Goal: Find contact information: Find contact information

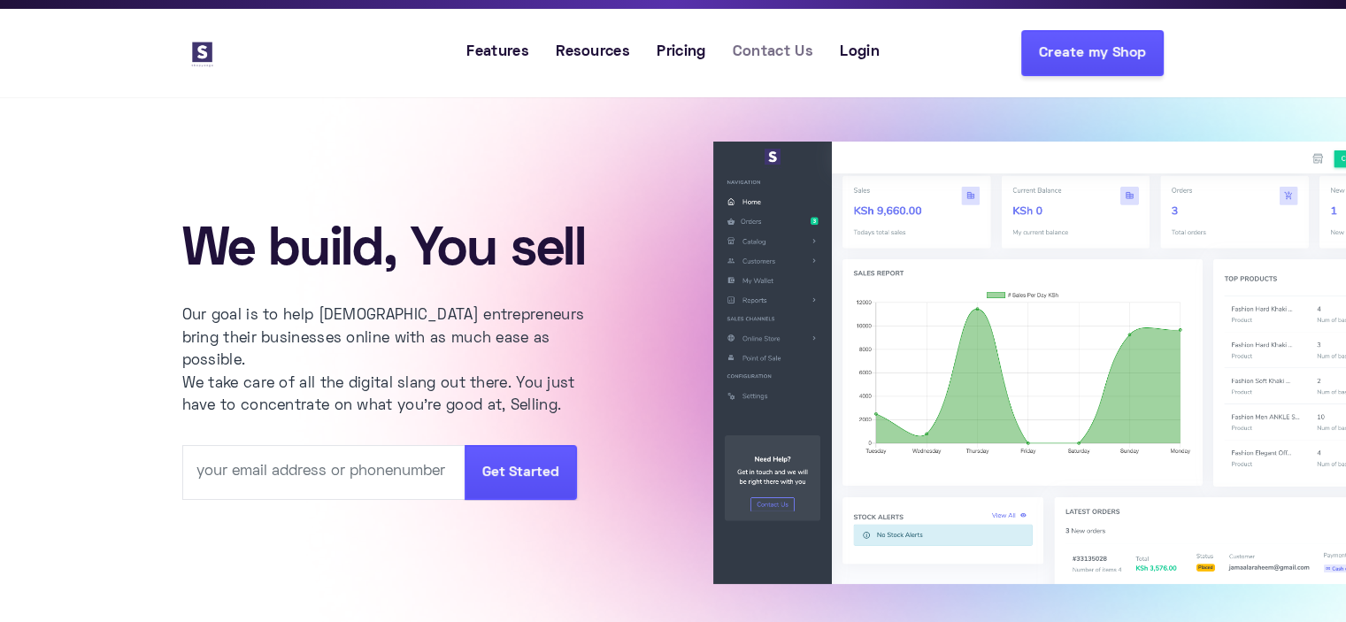
click at [763, 54] on span "Contact Us" at bounding box center [773, 53] width 81 height 23
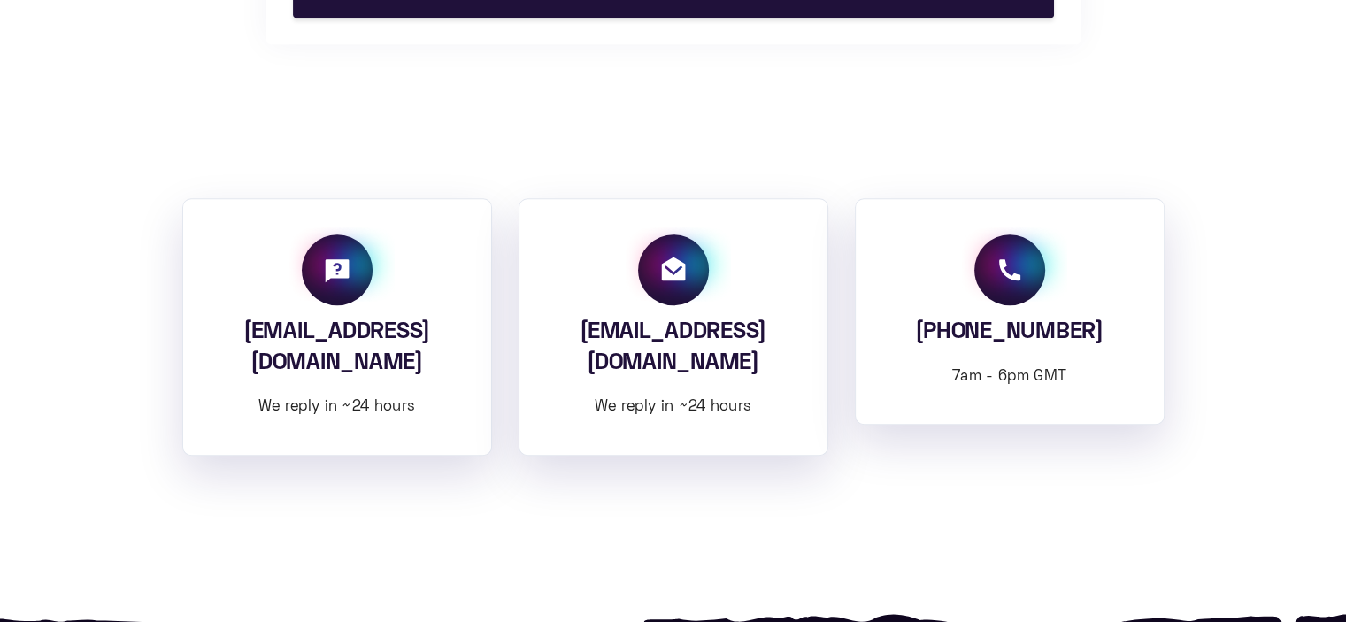
scroll to position [1235, 0]
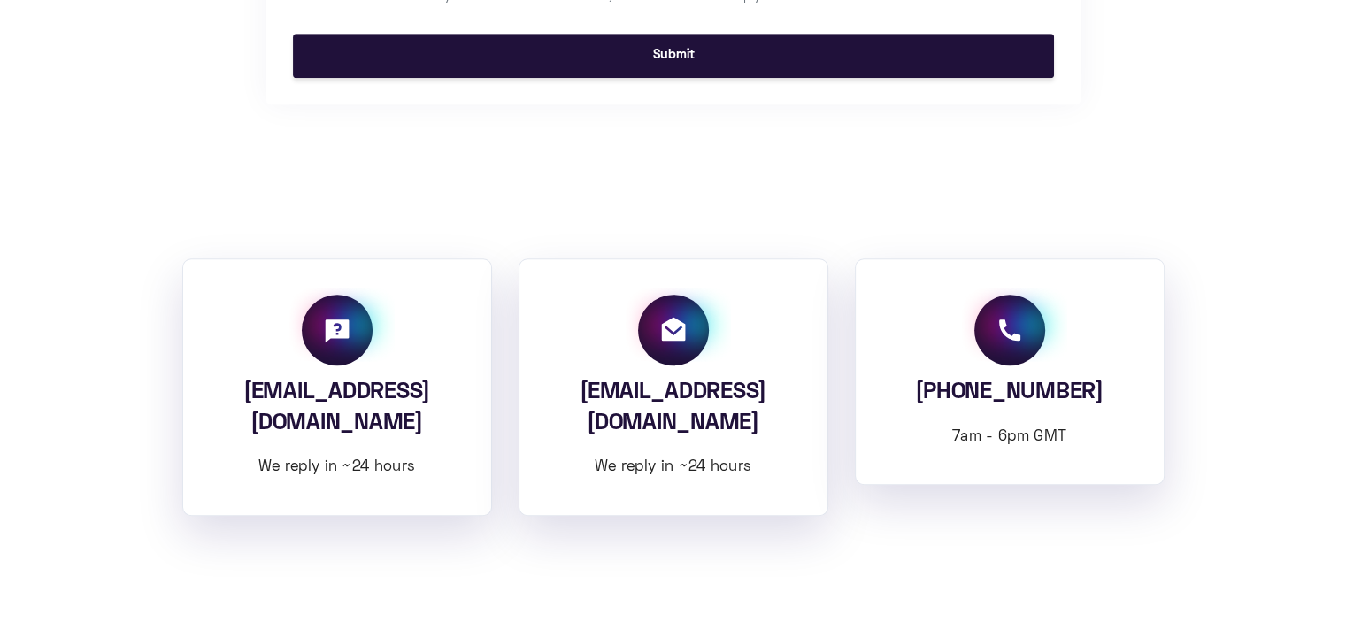
drag, startPoint x: 1113, startPoint y: 392, endPoint x: 970, endPoint y: 403, distance: 143.7
click at [970, 403] on div "+2547 98 005 188 7am - 6pm GMT" at bounding box center [1010, 371] width 310 height 226
copy h4 "7 98 005 188"
